Goal: Task Accomplishment & Management: Manage account settings

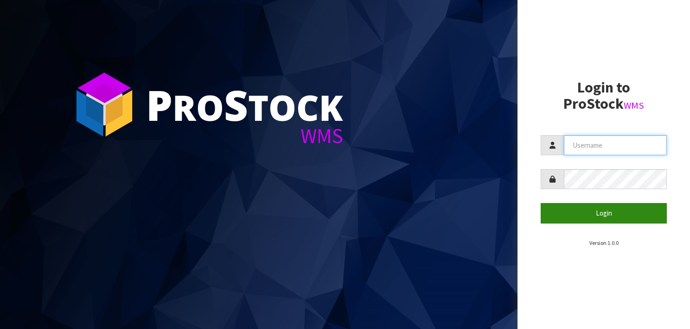
type input "YOURREFORMER"
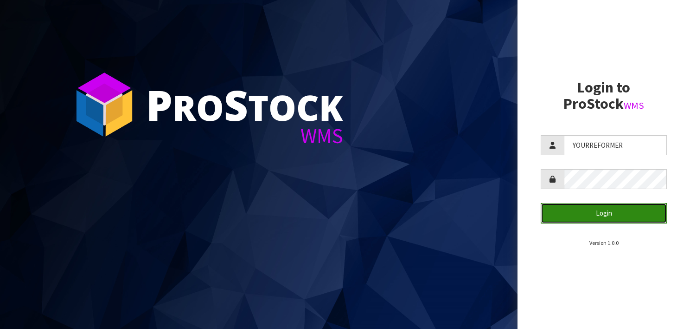
click at [628, 206] on button "Login" at bounding box center [604, 213] width 126 height 20
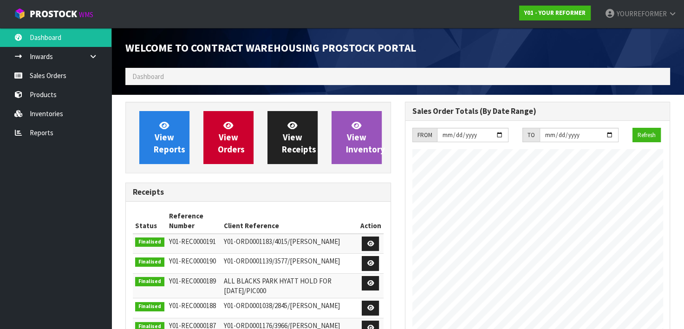
scroll to position [453, 279]
click at [161, 77] on span "Dashboard" at bounding box center [148, 76] width 32 height 9
click at [163, 69] on ol "Dashboard" at bounding box center [397, 76] width 544 height 17
click at [155, 74] on span "Dashboard" at bounding box center [148, 76] width 32 height 9
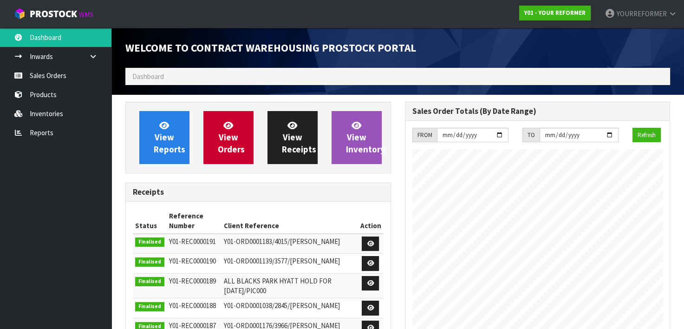
click at [155, 74] on span "Dashboard" at bounding box center [148, 76] width 32 height 9
click at [153, 76] on span "Dashboard" at bounding box center [148, 76] width 32 height 9
click at [184, 76] on ol "Dashboard" at bounding box center [397, 76] width 544 height 17
click at [111, 76] on header "Welcome to Contract Warehousing ProStock Portal Dashboard" at bounding box center [397, 61] width 572 height 67
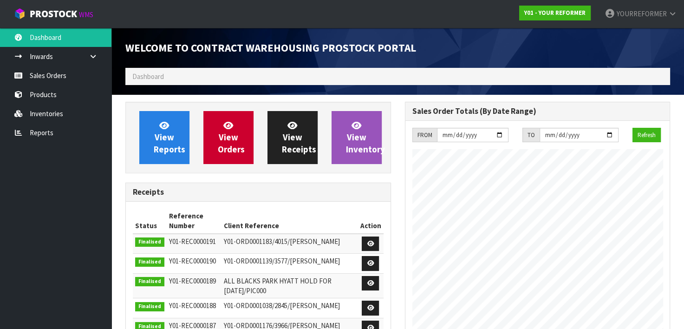
click at [138, 76] on span "Dashboard" at bounding box center [148, 76] width 32 height 9
click at [67, 48] on link "Inwards" at bounding box center [55, 56] width 111 height 19
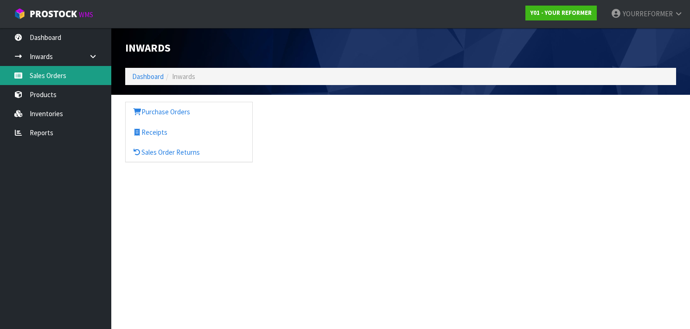
click at [61, 74] on link "Sales Orders" at bounding box center [55, 75] width 111 height 19
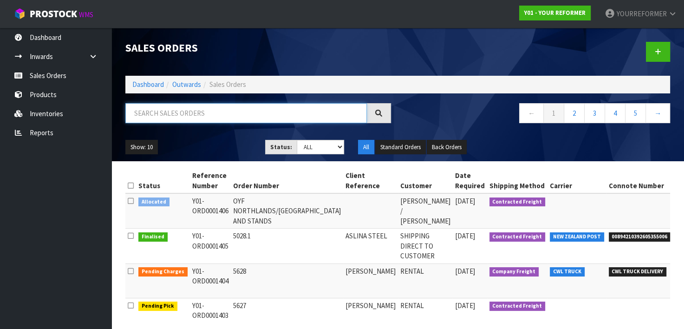
click at [180, 110] on input "text" at bounding box center [245, 113] width 241 height 20
type input "OYF"
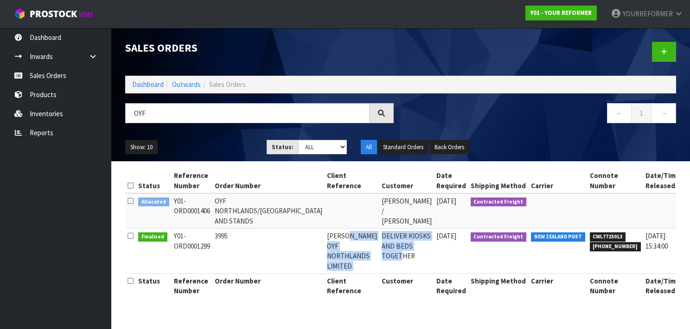
drag, startPoint x: 304, startPoint y: 233, endPoint x: 347, endPoint y: 264, distance: 53.5
click at [347, 264] on tr "Finalised Y01-ORD0001299 3995 [PERSON_NAME] OYF NORTHLANDS LIMITED DELIVER KIOS…" at bounding box center [436, 250] width 622 height 45
click at [380, 264] on td "DELIVER KIOSKS AND BEDS TOGETHER" at bounding box center [407, 250] width 55 height 45
drag, startPoint x: 366, startPoint y: 237, endPoint x: 399, endPoint y: 237, distance: 32.5
click at [434, 237] on td "[DATE]" at bounding box center [451, 250] width 34 height 45
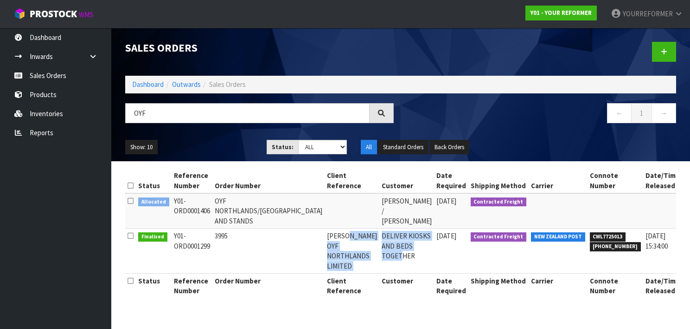
click at [434, 237] on td "[DATE]" at bounding box center [451, 250] width 34 height 45
click at [437, 237] on span "[DATE]" at bounding box center [447, 235] width 20 height 9
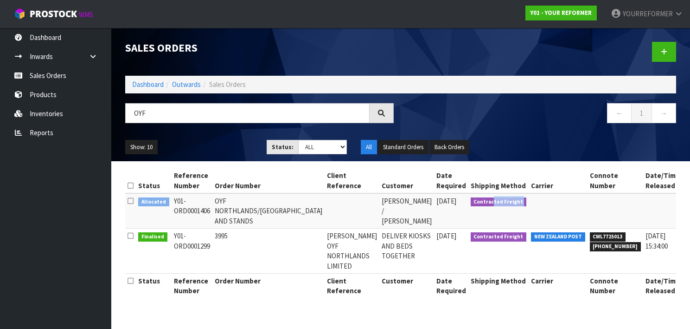
drag, startPoint x: 423, startPoint y: 199, endPoint x: 467, endPoint y: 199, distance: 44.5
click at [467, 199] on tr "Allocated Y01-ORD0001406 [GEOGRAPHIC_DATA]/[GEOGRAPHIC_DATA] AND STANDS [PERSON…" at bounding box center [436, 210] width 622 height 35
drag, startPoint x: 467, startPoint y: 199, endPoint x: 465, endPoint y: 256, distance: 57.1
click at [529, 256] on td "NEW ZEALAND POST" at bounding box center [558, 250] width 59 height 45
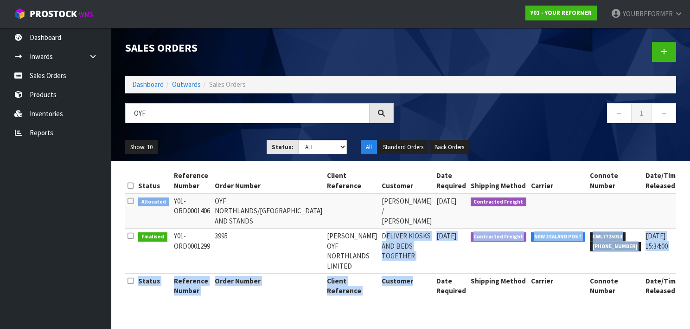
drag, startPoint x: 333, startPoint y: 239, endPoint x: 361, endPoint y: 278, distance: 48.5
click at [361, 278] on table "Status Reference Number Order Number Client Reference Customer Date Required Sh…" at bounding box center [436, 233] width 622 height 130
drag, startPoint x: 361, startPoint y: 278, endPoint x: 354, endPoint y: 260, distance: 20.0
click at [380, 260] on td "DELIVER KIOSKS AND BEDS TOGETHER" at bounding box center [407, 250] width 55 height 45
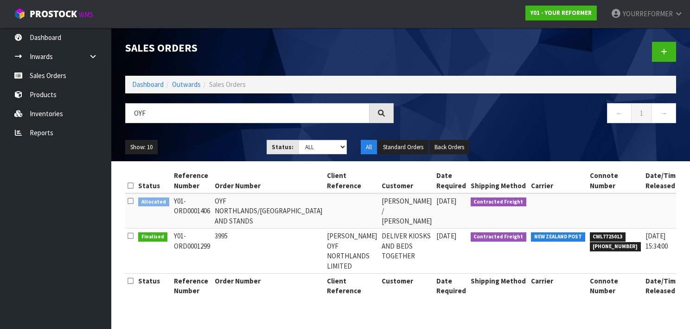
click at [243, 243] on td "3995" at bounding box center [269, 250] width 112 height 45
click at [217, 234] on td "3995" at bounding box center [269, 250] width 112 height 45
drag, startPoint x: 217, startPoint y: 234, endPoint x: 239, endPoint y: 242, distance: 22.8
click at [239, 242] on td "3995" at bounding box center [269, 250] width 112 height 45
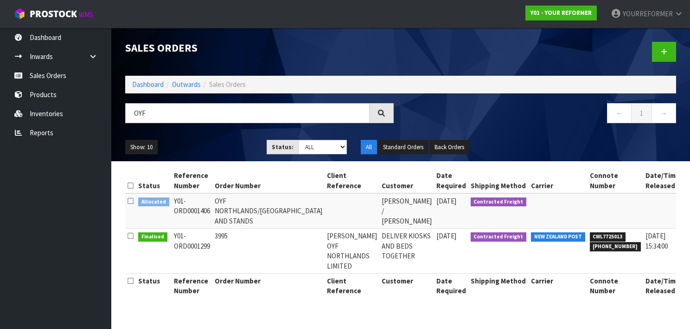
click at [232, 240] on td "3995" at bounding box center [269, 250] width 112 height 45
click at [222, 237] on td "3995" at bounding box center [269, 250] width 112 height 45
drag, startPoint x: 222, startPoint y: 237, endPoint x: 342, endPoint y: 243, distance: 119.8
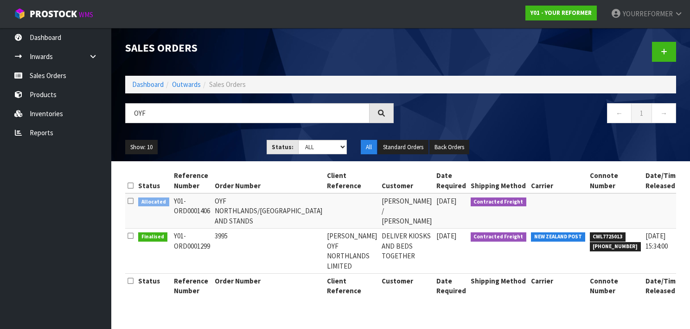
click at [380, 243] on td "DELIVER KIOSKS AND BEDS TOGETHER" at bounding box center [407, 250] width 55 height 45
drag, startPoint x: 337, startPoint y: 236, endPoint x: 358, endPoint y: 262, distance: 33.3
click at [380, 262] on td "DELIVER KIOSKS AND BEDS TOGETHER" at bounding box center [407, 250] width 55 height 45
click at [683, 237] on td "Web Portal" at bounding box center [702, 250] width 39 height 45
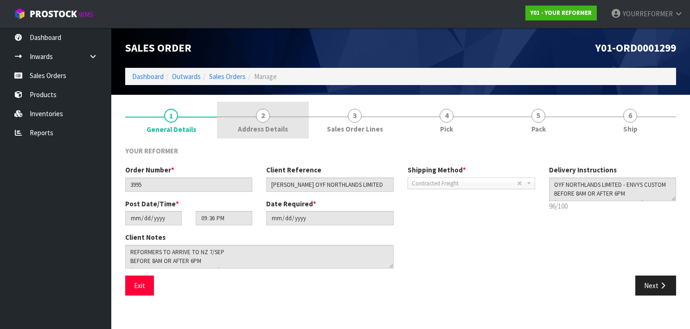
click at [237, 123] on link "2 Address Details" at bounding box center [263, 120] width 92 height 37
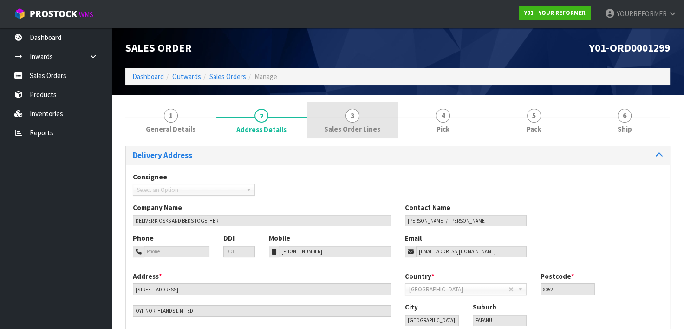
click at [326, 122] on link "3 Sales Order Lines" at bounding box center [352, 120] width 91 height 37
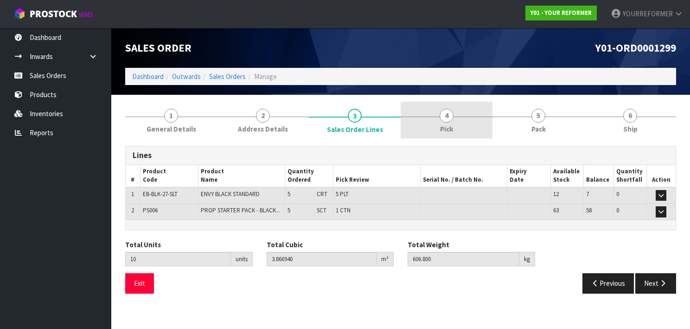
click at [455, 118] on link "4 Pick" at bounding box center [447, 120] width 92 height 37
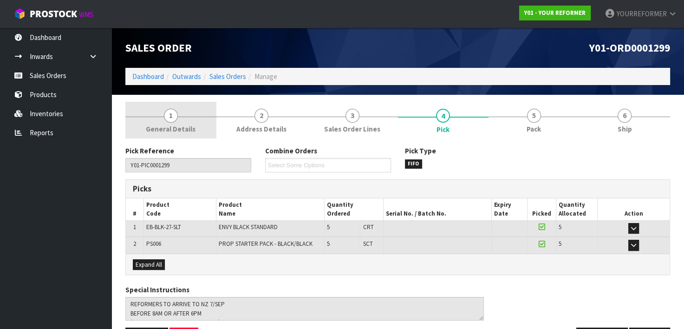
click at [162, 123] on link "1 General Details" at bounding box center [170, 120] width 91 height 37
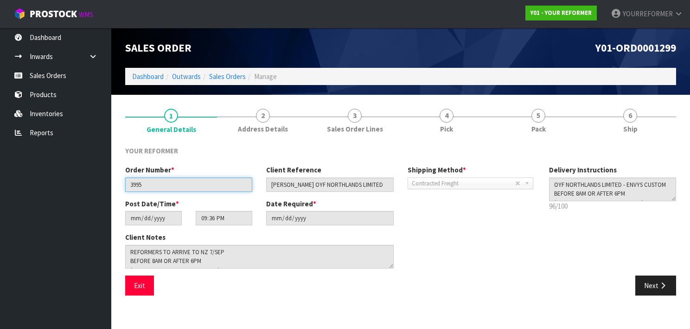
click at [141, 187] on input "3995" at bounding box center [188, 184] width 127 height 14
drag, startPoint x: 141, startPoint y: 187, endPoint x: 167, endPoint y: 187, distance: 26.5
click at [167, 187] on input "3995" at bounding box center [188, 184] width 127 height 14
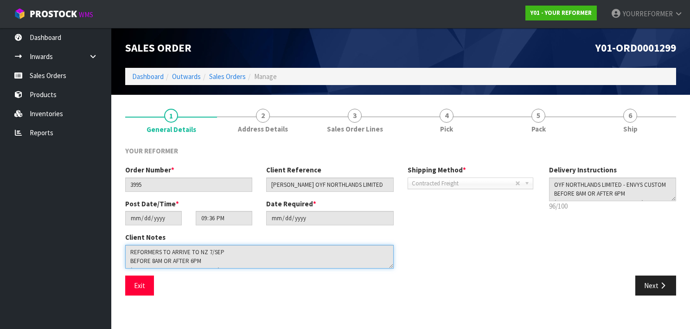
drag, startPoint x: 148, startPoint y: 252, endPoint x: 223, endPoint y: 258, distance: 75.0
click at [223, 258] on textarea at bounding box center [259, 257] width 269 height 24
click at [224, 259] on textarea at bounding box center [259, 257] width 269 height 24
click at [187, 261] on textarea at bounding box center [259, 257] width 269 height 24
drag, startPoint x: 180, startPoint y: 253, endPoint x: 215, endPoint y: 253, distance: 35.3
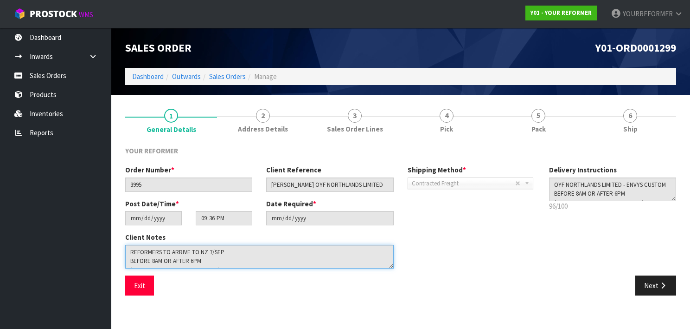
click at [215, 253] on textarea at bounding box center [259, 257] width 269 height 24
drag, startPoint x: 215, startPoint y: 253, endPoint x: 228, endPoint y: 255, distance: 13.1
click at [215, 253] on textarea at bounding box center [259, 257] width 269 height 24
click at [228, 255] on textarea at bounding box center [259, 257] width 269 height 24
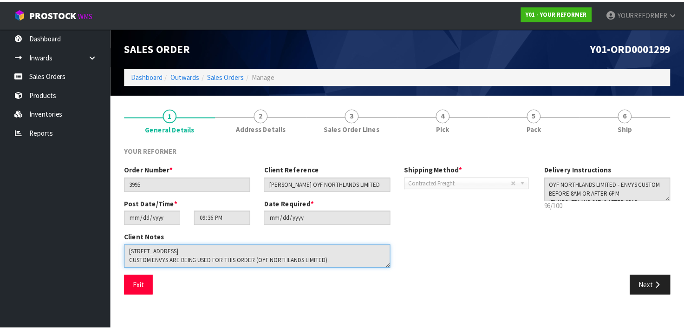
scroll to position [63, 0]
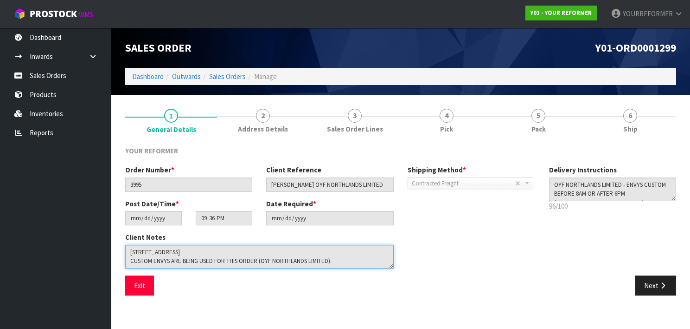
drag, startPoint x: 190, startPoint y: 264, endPoint x: 366, endPoint y: 265, distance: 175.4
click at [366, 265] on textarea at bounding box center [259, 257] width 269 height 24
drag, startPoint x: 366, startPoint y: 265, endPoint x: 288, endPoint y: 264, distance: 77.5
click at [288, 264] on textarea at bounding box center [259, 257] width 269 height 24
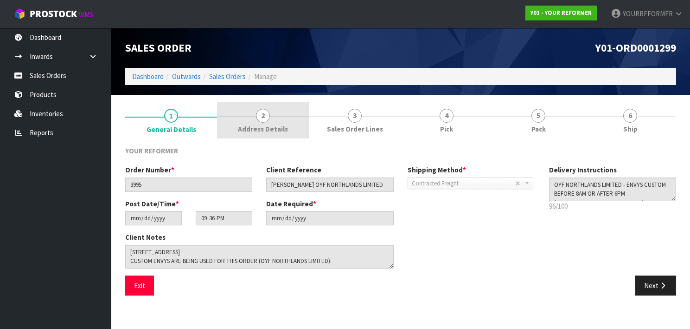
click at [261, 124] on span "Address Details" at bounding box center [263, 129] width 50 height 10
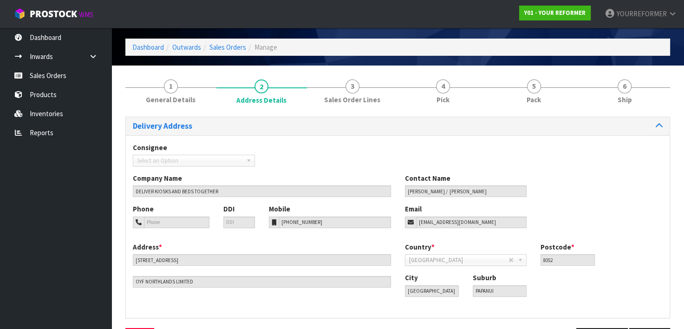
scroll to position [61, 0]
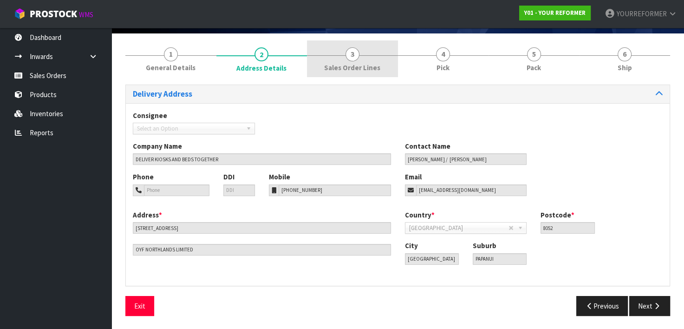
click at [377, 56] on link "3 Sales Order Lines" at bounding box center [352, 58] width 91 height 37
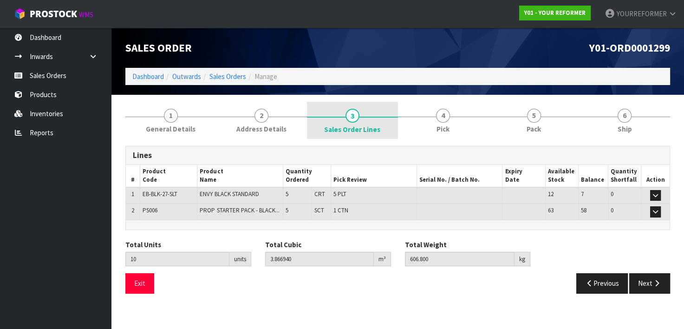
scroll to position [0, 0]
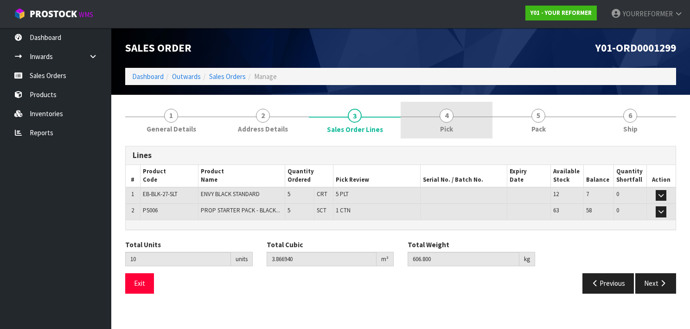
click at [457, 129] on link "4 Pick" at bounding box center [447, 120] width 92 height 37
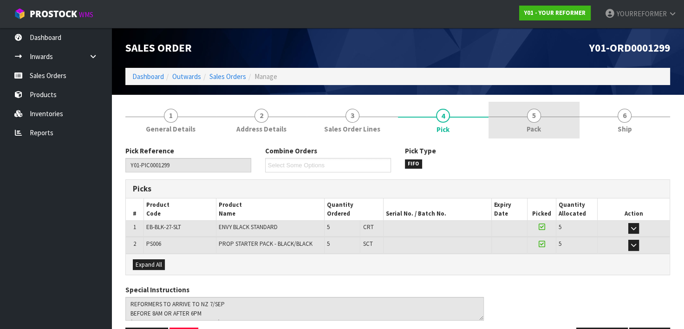
click at [556, 129] on link "5 Pack" at bounding box center [533, 120] width 91 height 37
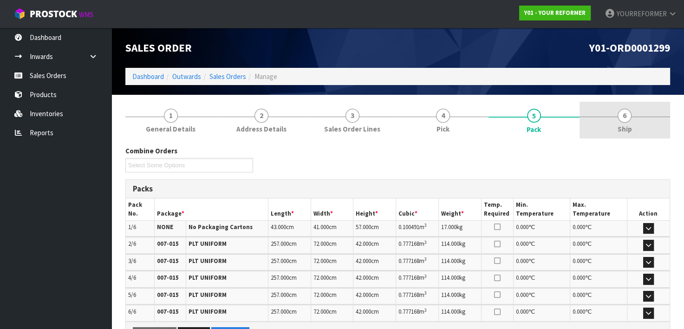
click at [631, 125] on link "6 Ship" at bounding box center [624, 120] width 91 height 37
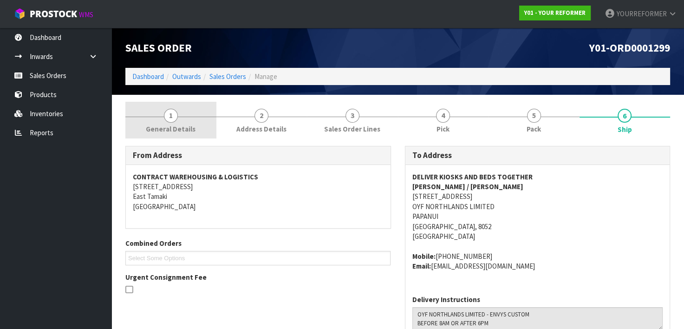
click at [131, 122] on link "1 General Details" at bounding box center [170, 120] width 91 height 37
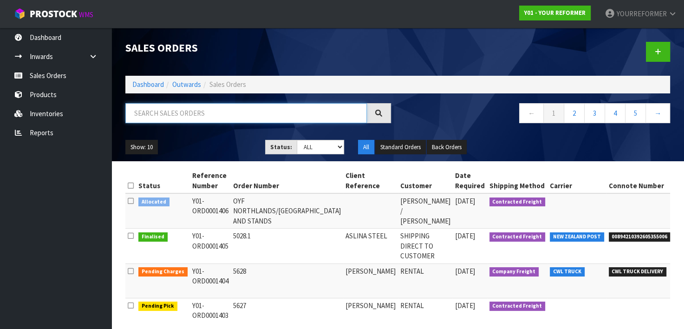
click at [234, 117] on input "text" at bounding box center [245, 113] width 241 height 20
type input "OYF"
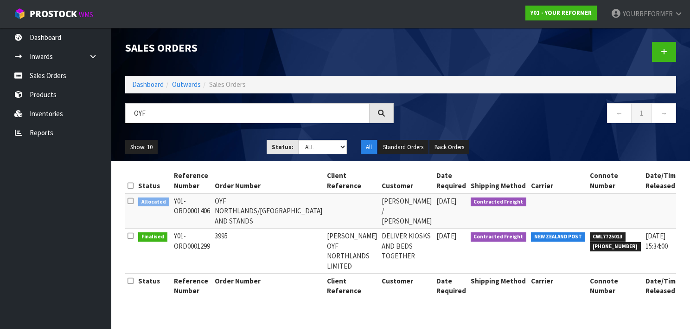
drag, startPoint x: 357, startPoint y: 204, endPoint x: 396, endPoint y: 205, distance: 39.0
click at [396, 205] on tr "Allocated Y01-ORD0001406 [GEOGRAPHIC_DATA]/[GEOGRAPHIC_DATA] AND STANDS [PERSON…" at bounding box center [436, 210] width 622 height 35
click at [434, 205] on td "[DATE]" at bounding box center [451, 210] width 34 height 35
click at [437, 203] on span "[DATE]" at bounding box center [447, 200] width 20 height 9
drag, startPoint x: 363, startPoint y: 235, endPoint x: 386, endPoint y: 236, distance: 22.8
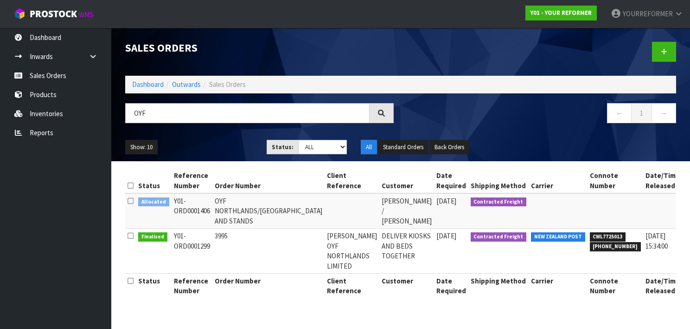
click at [434, 236] on td "[DATE]" at bounding box center [451, 250] width 34 height 45
click at [437, 236] on span "[DATE]" at bounding box center [447, 235] width 20 height 9
click at [437, 198] on span "[DATE]" at bounding box center [447, 200] width 20 height 9
click at [380, 201] on td "[PERSON_NAME] / [PERSON_NAME]" at bounding box center [407, 210] width 55 height 35
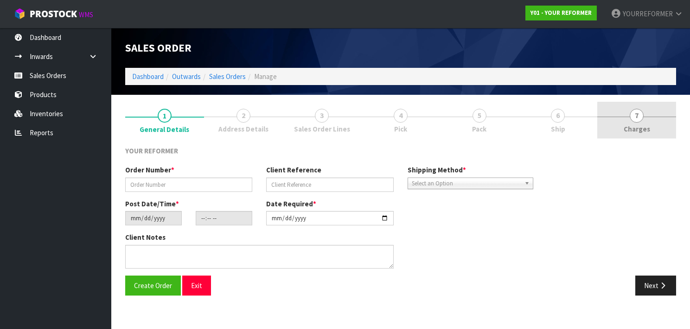
type input "OYF NORTHLANDS/[GEOGRAPHIC_DATA] AND STANDS"
type input "[DATE]"
type input "10:04:00.000"
type input "[DATE]"
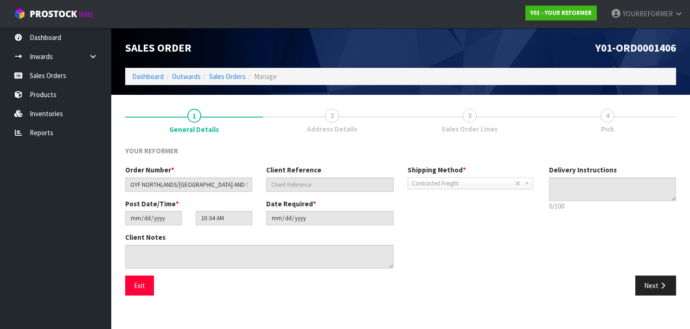
click at [338, 125] on span "Address Details" at bounding box center [332, 129] width 50 height 10
click at [329, 120] on span "2" at bounding box center [332, 116] width 14 height 14
click at [360, 119] on link "2 Address Details" at bounding box center [332, 120] width 138 height 37
click at [449, 119] on link "3 Sales Order Lines" at bounding box center [470, 120] width 138 height 37
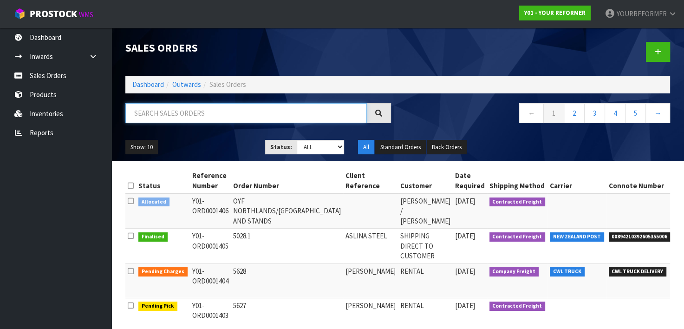
click at [203, 112] on input "text" at bounding box center [245, 113] width 241 height 20
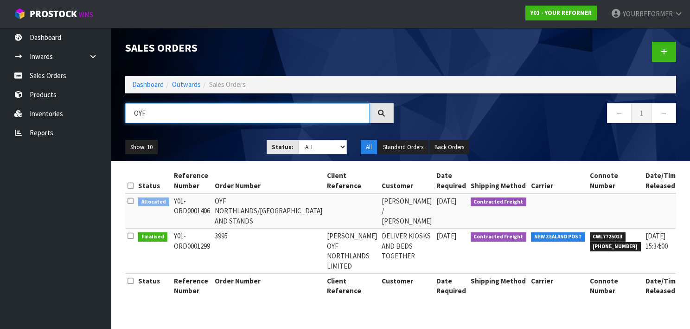
type input "OYF"
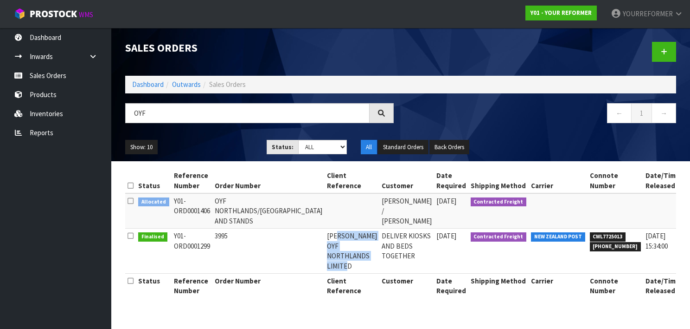
drag, startPoint x: 303, startPoint y: 255, endPoint x: 305, endPoint y: 264, distance: 9.2
click at [325, 264] on td "[PERSON_NAME] OYF NORTHLANDS LIMITED" at bounding box center [352, 250] width 55 height 45
click at [380, 263] on td "DELIVER KIOSKS AND BEDS TOGETHER" at bounding box center [407, 250] width 55 height 45
drag, startPoint x: 326, startPoint y: 236, endPoint x: 358, endPoint y: 265, distance: 43.4
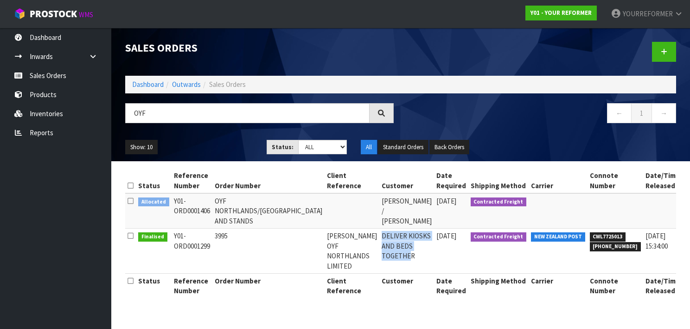
click at [380, 265] on td "DELIVER KIOSKS AND BEDS TOGETHER" at bounding box center [407, 250] width 55 height 45
drag, startPoint x: 362, startPoint y: 265, endPoint x: 333, endPoint y: 229, distance: 45.9
click at [333, 229] on tr "Finalised Y01-ORD0001299 3995 [PERSON_NAME] OYF NORTHLANDS LIMITED DELIVER KIOS…" at bounding box center [436, 250] width 622 height 45
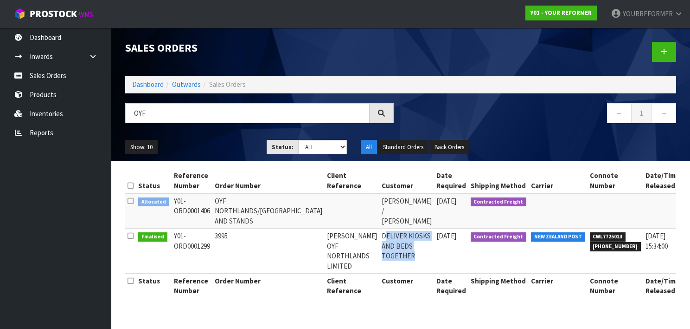
drag, startPoint x: 333, startPoint y: 229, endPoint x: 343, endPoint y: 247, distance: 20.4
click at [380, 247] on td "DELIVER KIOSKS AND BEDS TOGETHER" at bounding box center [407, 250] width 55 height 45
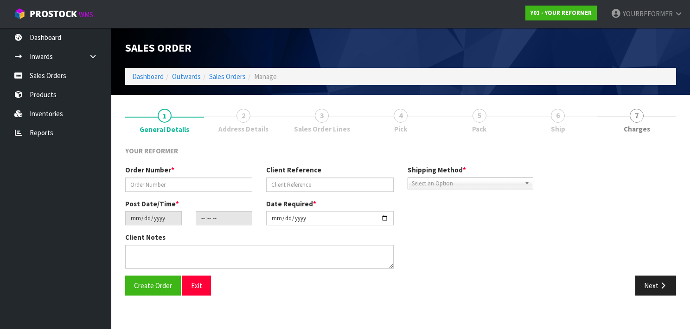
type input "3995"
type input "[PERSON_NAME] OYF NORTHLANDS LIMITED"
type input "[DATE]"
type input "21:36:00.000"
type input "[DATE]"
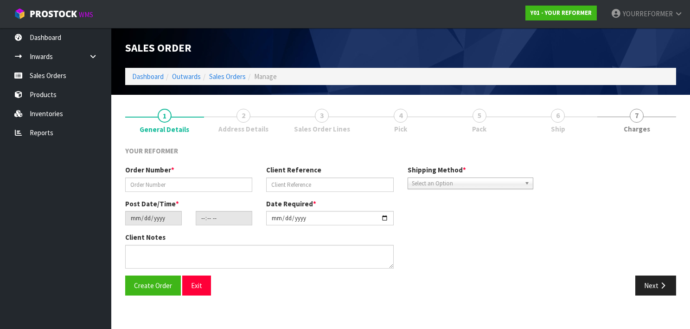
type textarea "REFORMERS TO ARRIVE TO NZ 7/SEP BEFORE 8AM OR AFTER 6PM (THURS, FRI AND SAT IS …"
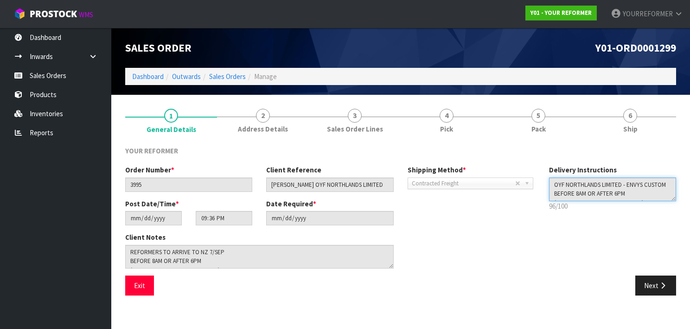
drag, startPoint x: 608, startPoint y: 193, endPoint x: 547, endPoint y: 178, distance: 63.4
click at [547, 178] on div "Delivery Instructions 96/100 Delivery instructions has exceeded maximum length!" at bounding box center [613, 190] width 142 height 51
drag, startPoint x: 547, startPoint y: 178, endPoint x: 652, endPoint y: 194, distance: 106.9
click at [630, 196] on textarea at bounding box center [613, 189] width 128 height 24
click at [624, 213] on div "Delivery Instructions 96/100 Delivery instructions has exceeded maximum length!" at bounding box center [613, 190] width 142 height 51
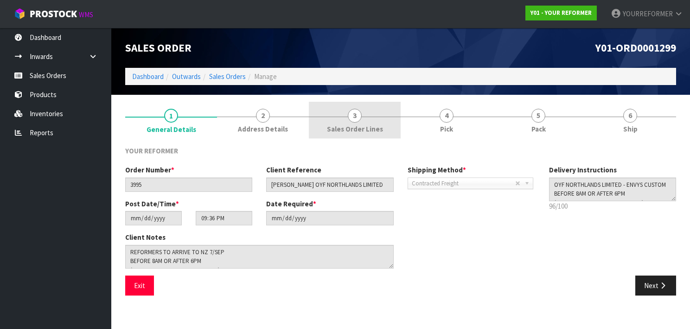
click at [220, 119] on link "2 Address Details" at bounding box center [263, 120] width 92 height 37
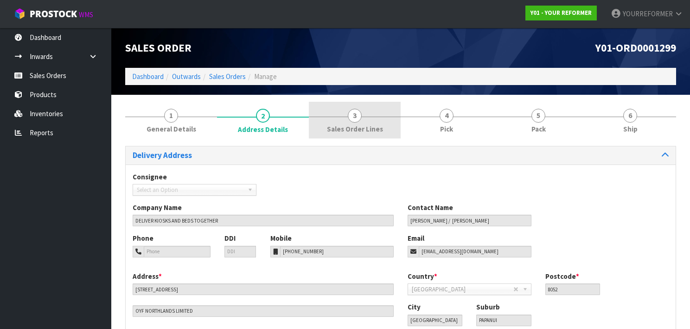
click at [359, 117] on link "3 Sales Order Lines" at bounding box center [355, 120] width 92 height 37
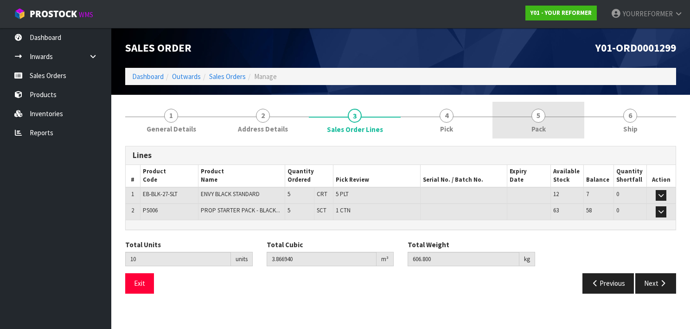
click at [548, 117] on link "5 Pack" at bounding box center [539, 120] width 92 height 37
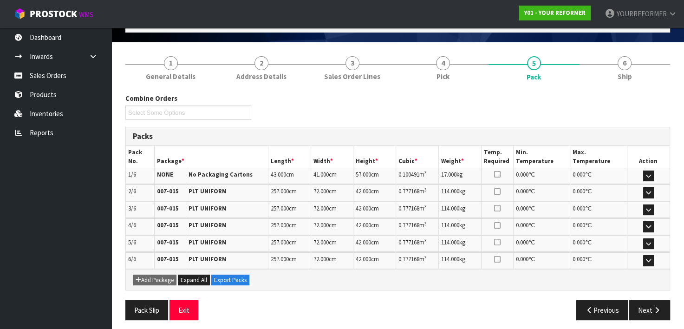
scroll to position [54, 0]
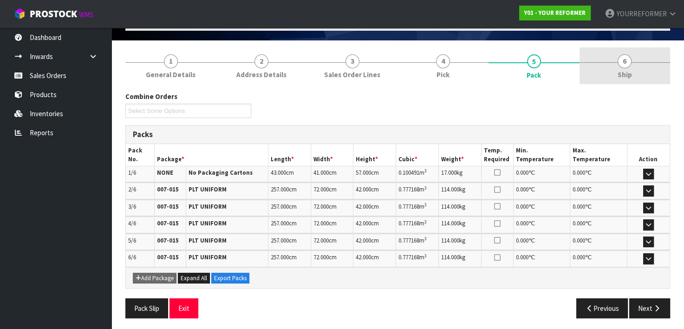
click at [624, 66] on span "6" at bounding box center [624, 61] width 14 height 14
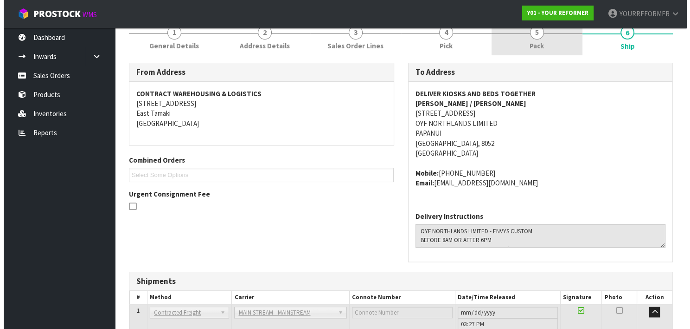
scroll to position [0, 0]
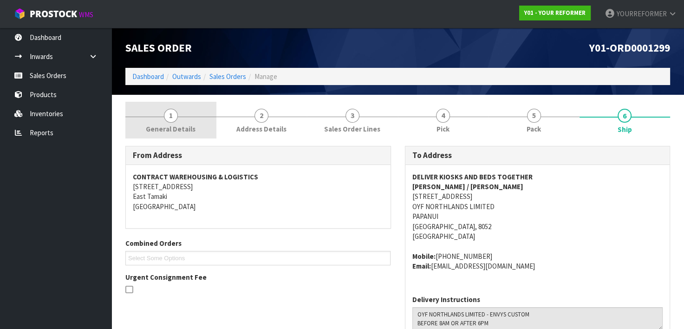
click at [161, 119] on link "1 General Details" at bounding box center [170, 120] width 91 height 37
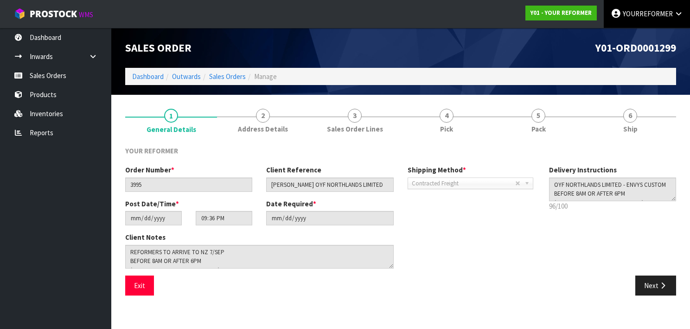
click at [656, 16] on span "YOURREFORMER" at bounding box center [648, 13] width 50 height 9
